Goal: Book appointment/travel/reservation

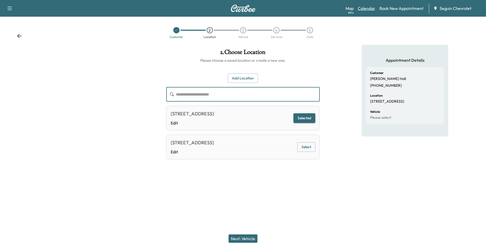
click at [368, 11] on link "Calendar" at bounding box center [366, 8] width 17 height 6
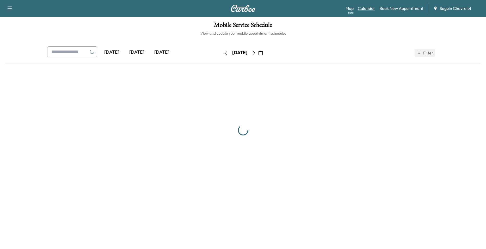
click at [368, 9] on link "Calendar" at bounding box center [366, 8] width 17 height 6
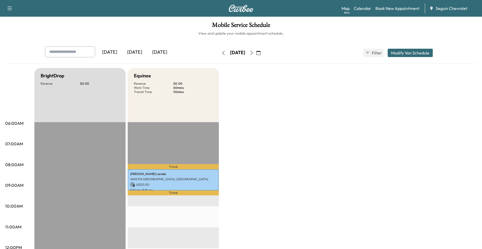
click at [254, 53] on icon "button" at bounding box center [252, 53] width 4 height 4
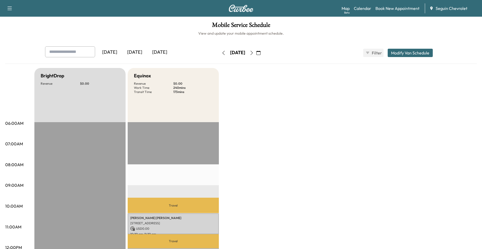
click at [256, 53] on button "button" at bounding box center [251, 53] width 9 height 8
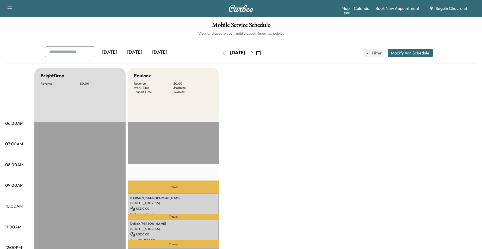
click at [254, 53] on icon "button" at bounding box center [252, 53] width 4 height 4
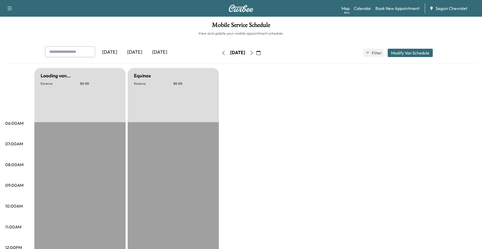
click at [256, 53] on button "button" at bounding box center [251, 53] width 9 height 8
click at [254, 53] on icon "button" at bounding box center [252, 53] width 4 height 4
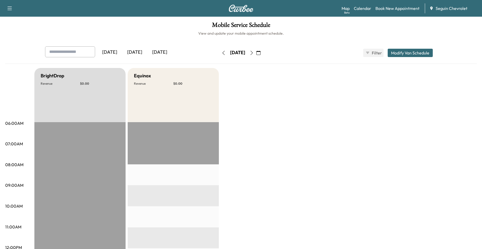
click at [254, 53] on icon "button" at bounding box center [252, 53] width 4 height 4
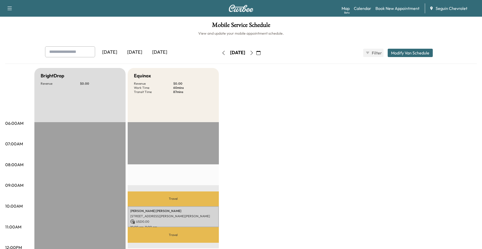
click at [256, 52] on button "button" at bounding box center [251, 53] width 9 height 8
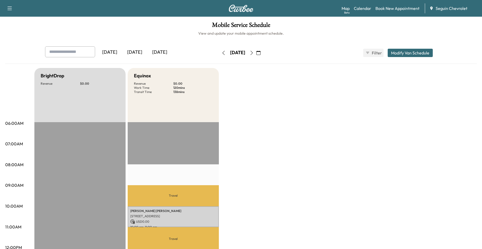
click at [254, 51] on icon "button" at bounding box center [252, 53] width 4 height 4
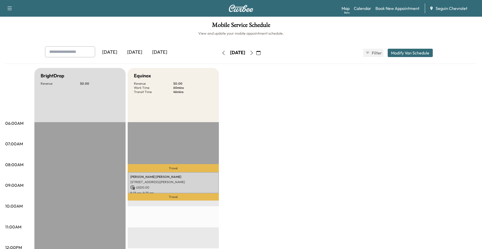
click at [254, 51] on icon "button" at bounding box center [252, 53] width 4 height 4
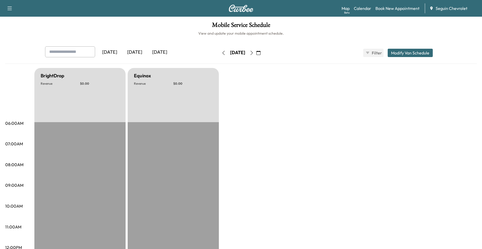
click at [254, 51] on icon "button" at bounding box center [252, 53] width 4 height 4
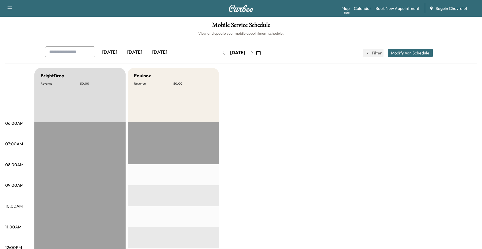
click at [254, 51] on icon "button" at bounding box center [252, 53] width 4 height 4
click at [253, 51] on icon "button" at bounding box center [252, 53] width 2 height 4
click at [394, 10] on link "Book New Appointment" at bounding box center [398, 8] width 44 height 6
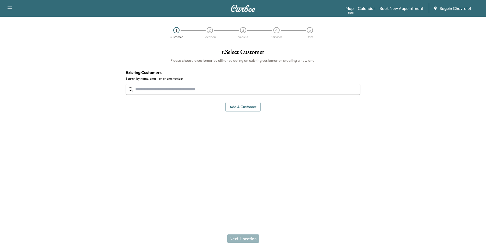
click at [182, 84] on input "text" at bounding box center [243, 89] width 235 height 11
click at [181, 89] on input "text" at bounding box center [243, 89] width 235 height 11
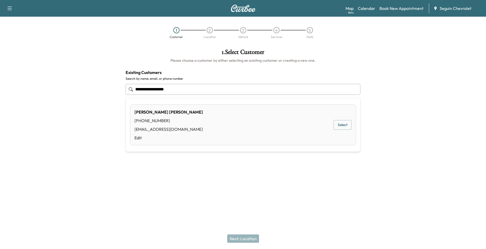
click at [224, 129] on div "[PERSON_NAME] [PHONE_NUMBER] [EMAIL_ADDRESS][DOMAIN_NAME] Edit Select" at bounding box center [243, 125] width 226 height 41
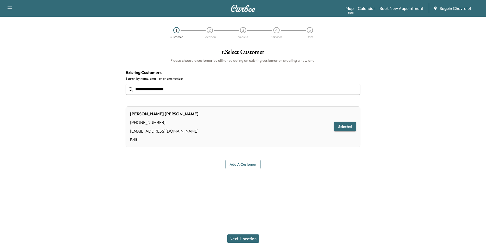
type input "**********"
click at [224, 129] on div "[PERSON_NAME] [PHONE_NUMBER] [EMAIL_ADDRESS][DOMAIN_NAME] Edit Selected" at bounding box center [243, 126] width 235 height 41
click at [238, 237] on button "Next: Location" at bounding box center [243, 239] width 32 height 8
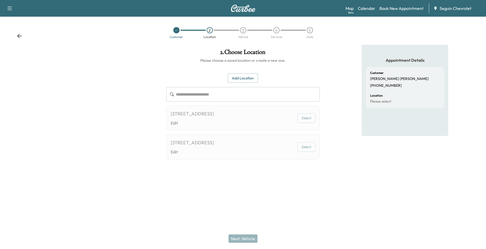
click at [214, 115] on div "[STREET_ADDRESS]" at bounding box center [192, 113] width 43 height 7
